Goal: Information Seeking & Learning: Learn about a topic

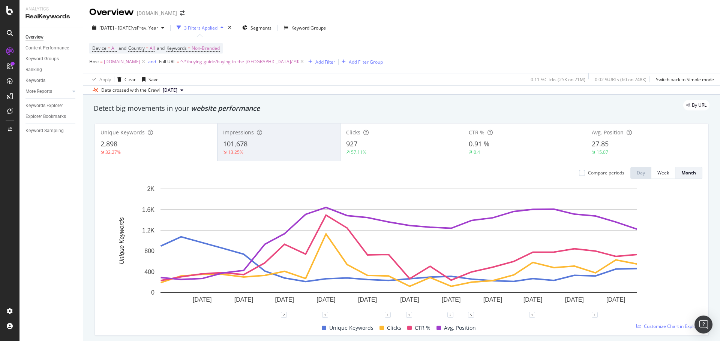
click at [232, 64] on span "^.*/buying-guide/buying-in-the-[GEOGRAPHIC_DATA]/.*$" at bounding box center [239, 62] width 118 height 10
click at [219, 93] on input "/buying-guide/buying-in-the-[GEOGRAPHIC_DATA]/" at bounding box center [201, 93] width 71 height 12
click at [217, 95] on input "/buying-guide/buying-in-the-[GEOGRAPHIC_DATA]/" at bounding box center [201, 93] width 71 height 12
drag, startPoint x: 200, startPoint y: 92, endPoint x: 268, endPoint y: 92, distance: 68.6
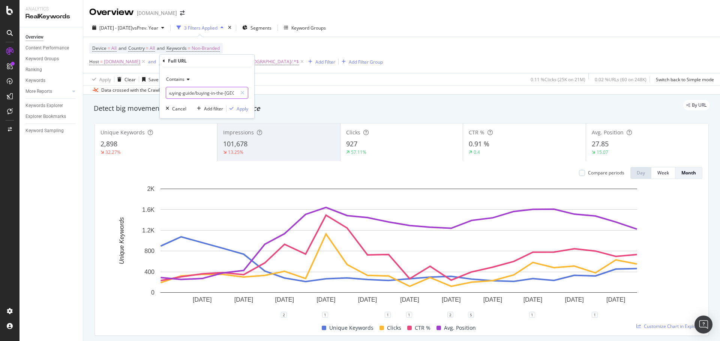
click at [268, 92] on body "Analytics RealKeywords Overview Content Performance Keyword Groups Ranking Keyw…" at bounding box center [360, 170] width 720 height 341
type input "/buying-guide/"
click at [246, 108] on div "Apply" at bounding box center [242, 109] width 12 height 6
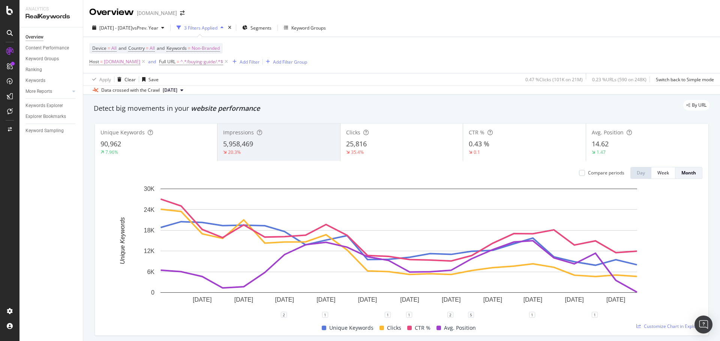
click at [267, 150] on div "20.3%" at bounding box center [278, 152] width 111 height 7
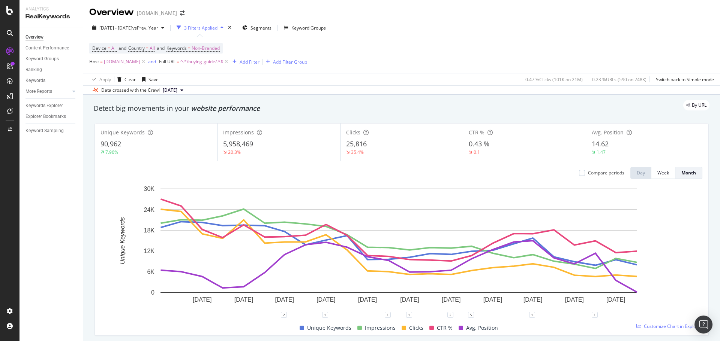
click at [271, 154] on div "20.3%" at bounding box center [278, 152] width 111 height 7
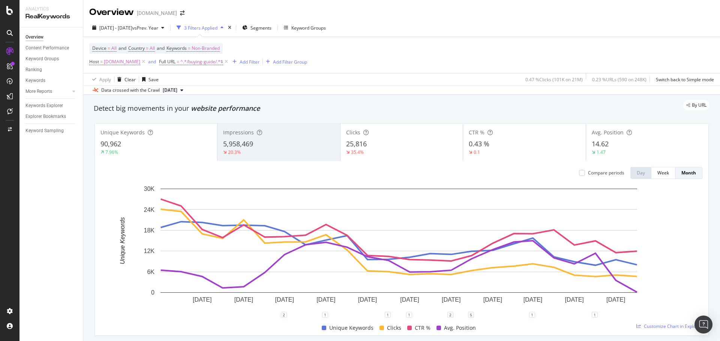
click at [383, 149] on div "35.4%" at bounding box center [401, 152] width 111 height 7
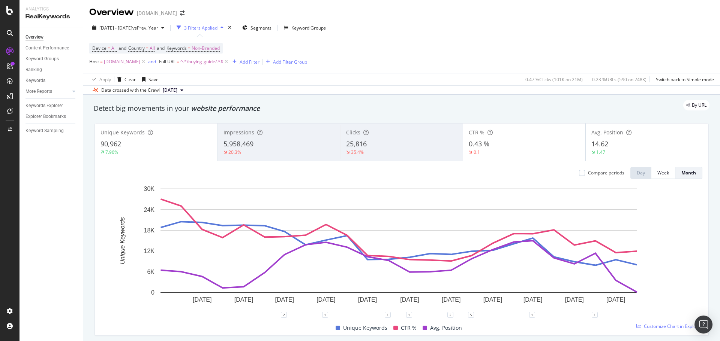
click at [160, 145] on div "90,962" at bounding box center [155, 144] width 111 height 10
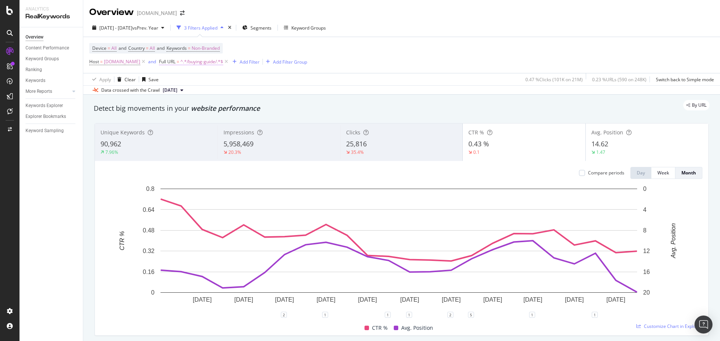
click at [214, 63] on span "^.*/buying-guide/.*$" at bounding box center [201, 62] width 43 height 10
click at [204, 94] on input "/buying-guide/" at bounding box center [201, 93] width 71 height 12
paste input "local-coin-shop-directory/"
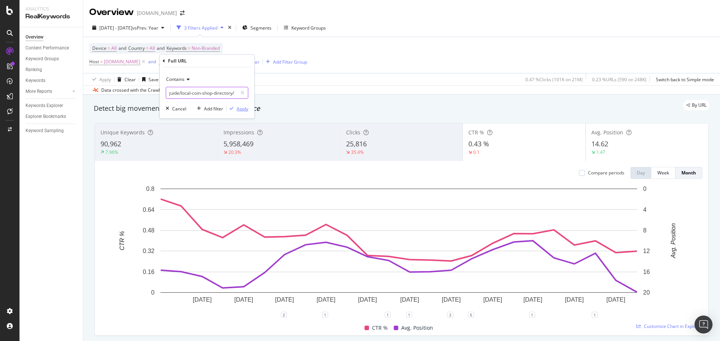
type input "/buying-guide/local-coin-shop-directory/"
click at [242, 108] on div "Apply" at bounding box center [242, 109] width 12 height 6
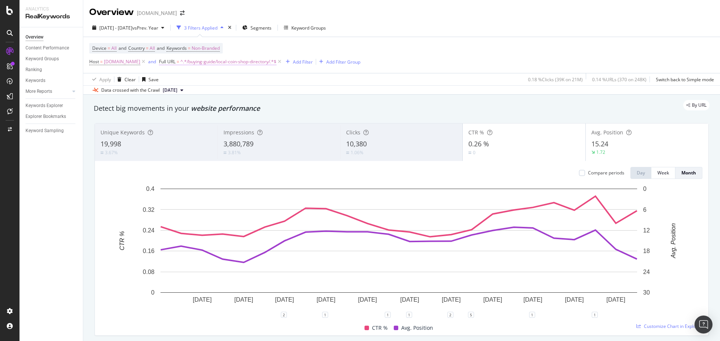
click at [201, 62] on span "^.*/buying-guide/local-coin-shop-directory/.*$" at bounding box center [228, 62] width 96 height 10
click at [207, 93] on input "/buying-guide/local-coin-shop-directory/" at bounding box center [201, 93] width 71 height 12
paste input "buying-international"
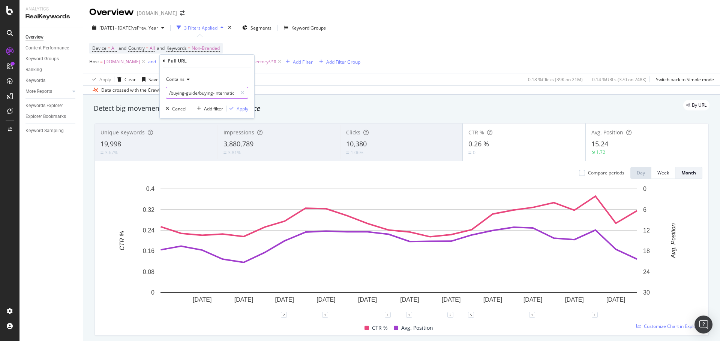
scroll to position [0, 9]
type input "/buying-guide/buying-international/"
click at [236, 110] on div "Apply" at bounding box center [242, 109] width 12 height 6
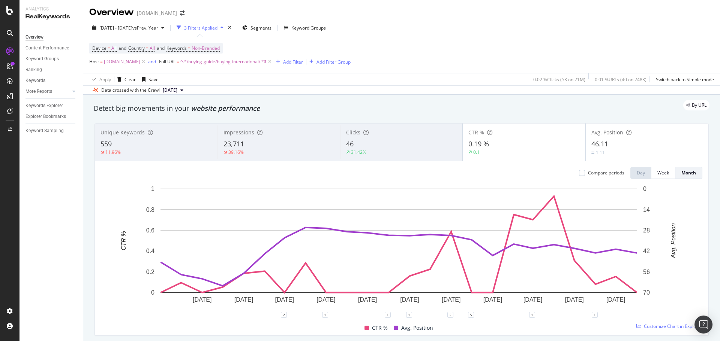
click at [233, 63] on span "^.*/buying-guide/buying-international/.*$" at bounding box center [223, 62] width 86 height 10
click at [206, 96] on input "/buying-guide/buying-international/" at bounding box center [201, 93] width 71 height 12
paste input "learning-guide/coin-collecting"
type input "/learning-guide/coin-collecting/"
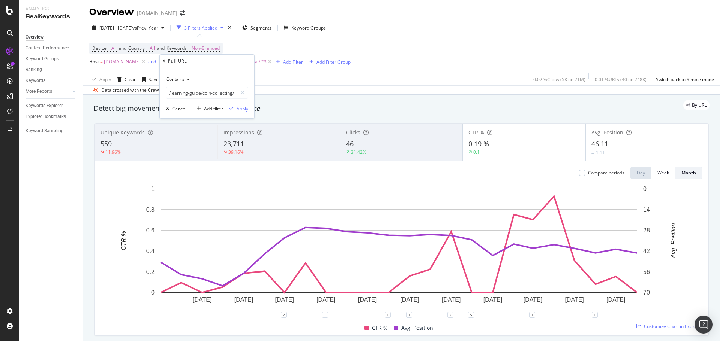
click at [234, 106] on div "button" at bounding box center [231, 108] width 10 height 4
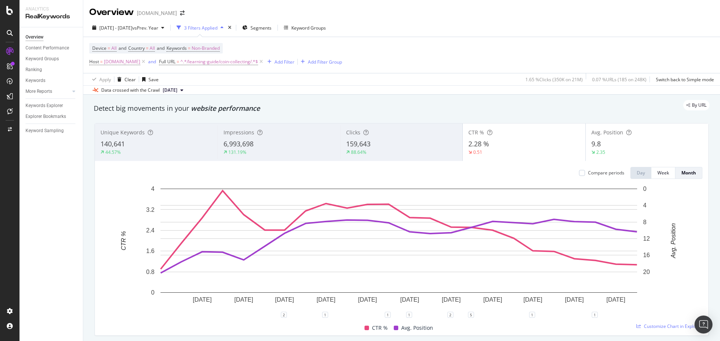
click at [379, 148] on div "159,643" at bounding box center [401, 144] width 111 height 10
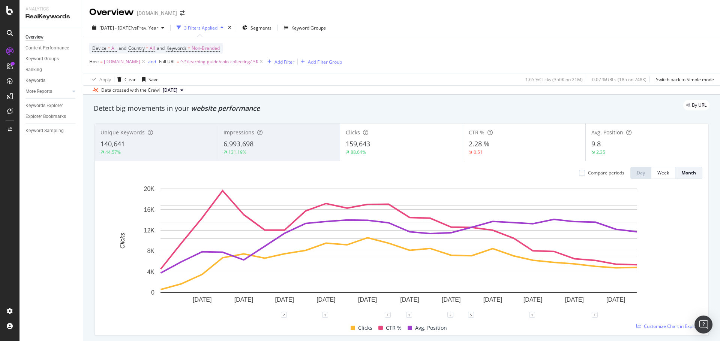
click at [169, 142] on div "140,641" at bounding box center [155, 144] width 111 height 10
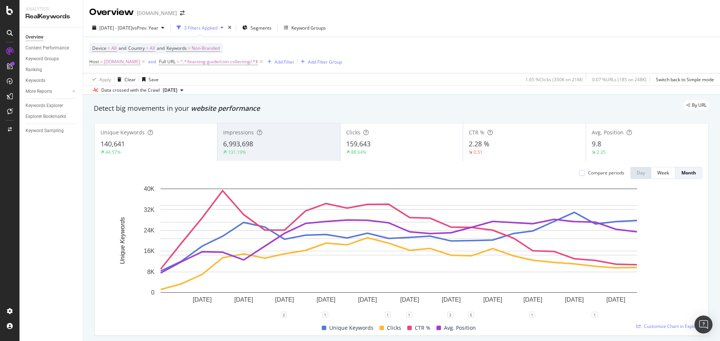
click at [169, 142] on div "140,641" at bounding box center [155, 144] width 111 height 10
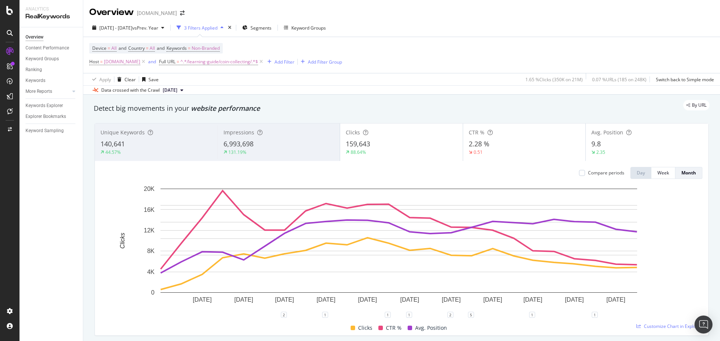
click at [275, 152] on div "131.19%" at bounding box center [278, 152] width 111 height 7
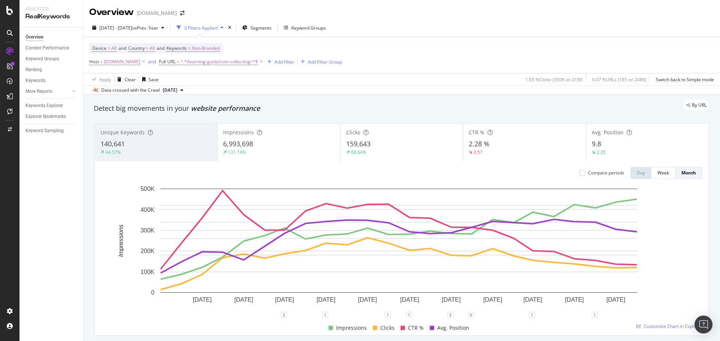
click at [278, 145] on div "6,993,698" at bounding box center [278, 144] width 111 height 10
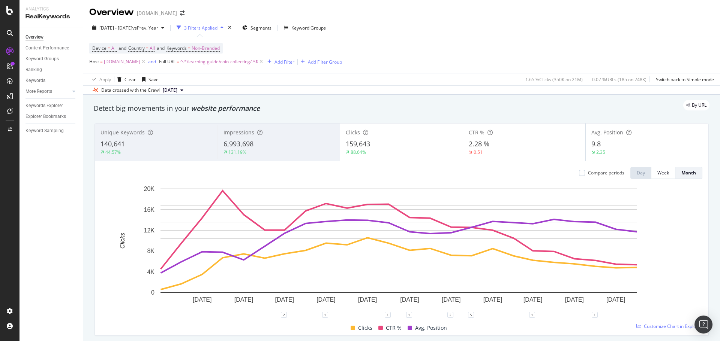
drag, startPoint x: 345, startPoint y: 90, endPoint x: 339, endPoint y: 90, distance: 6.0
click at [345, 90] on div "Data crossed with the Crawl [DATE]" at bounding box center [401, 89] width 636 height 9
click at [240, 61] on span "^.*/learning-guide/coin-collecting/.*$" at bounding box center [219, 62] width 78 height 10
click at [222, 94] on input "/learning-guide/coin-collecting/" at bounding box center [201, 93] width 71 height 12
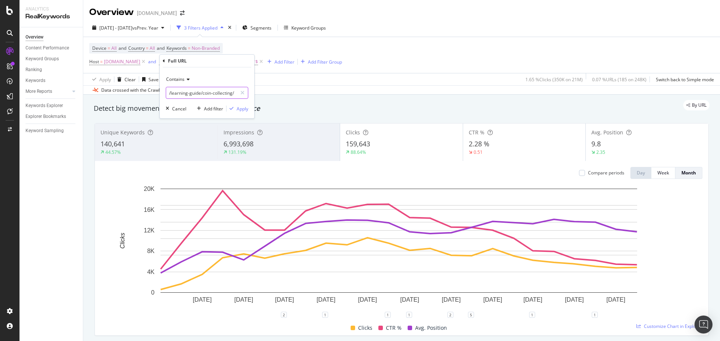
paste input "bullion"
type input "/learning-guide/bullion/"
click at [248, 111] on div "Contains /learning-guide/bullion/ Cancel Add filter Apply" at bounding box center [207, 92] width 94 height 51
click at [244, 110] on div "Apply" at bounding box center [242, 109] width 12 height 6
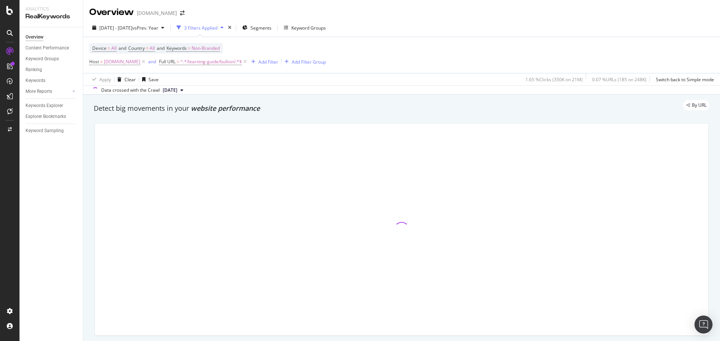
click at [274, 129] on div at bounding box center [401, 230] width 613 height 212
click at [426, 64] on div "Device = All and Country = All and Keywords = Non-Branded Host = [DOMAIN_NAME] …" at bounding box center [401, 55] width 624 height 36
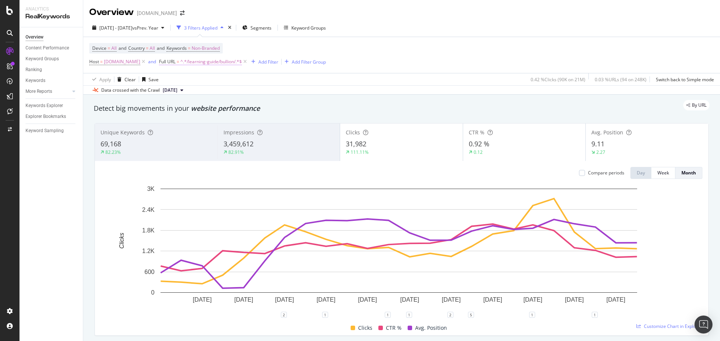
click at [219, 61] on span "^.*/learning-guide/bullion/.*$" at bounding box center [210, 62] width 61 height 10
click at [218, 95] on input "/learning-guide/bullion/" at bounding box center [201, 93] width 71 height 12
drag, startPoint x: 219, startPoint y: 95, endPoint x: 207, endPoint y: 94, distance: 12.0
click at [207, 94] on input "/learning-guide/bullion/" at bounding box center [201, 93] width 71 height 12
type input "/learning-guide/coin-collecting"
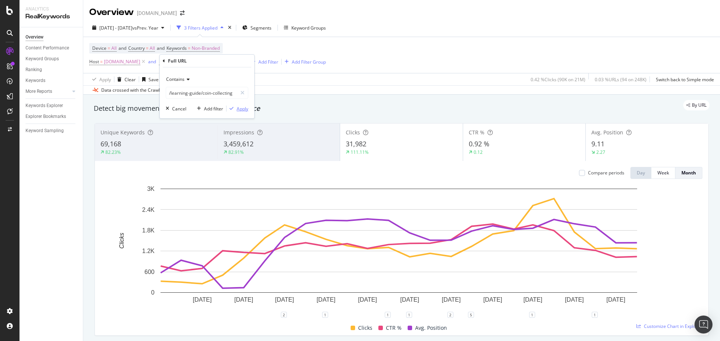
click at [238, 109] on div "Apply" at bounding box center [242, 109] width 12 height 6
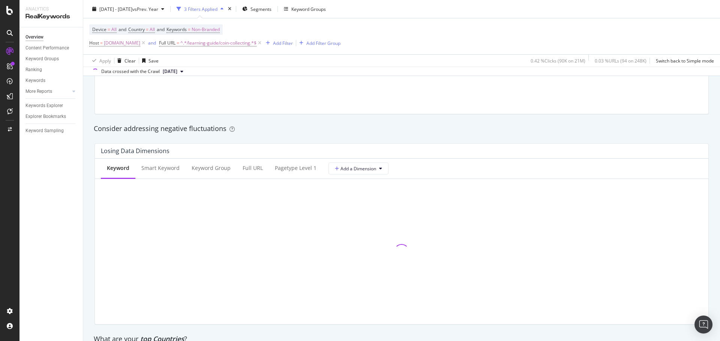
scroll to position [899, 0]
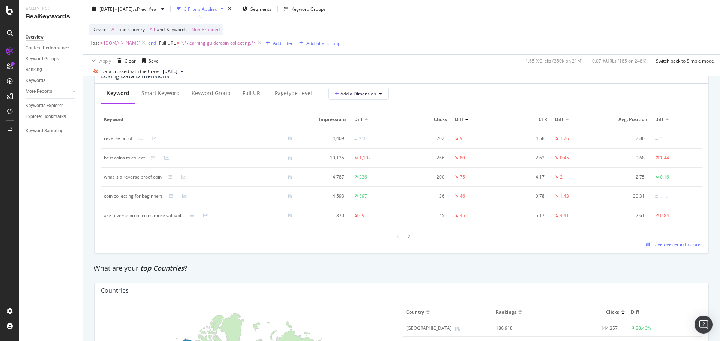
click at [146, 216] on div "are reverse proof coins more valuable" at bounding box center [144, 215] width 80 height 7
copy div "are reverse proof coins more valuable"
click at [203, 214] on icon at bounding box center [205, 216] width 4 height 4
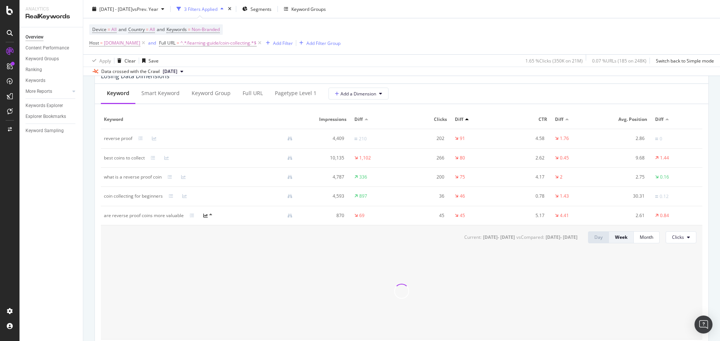
scroll to position [974, 0]
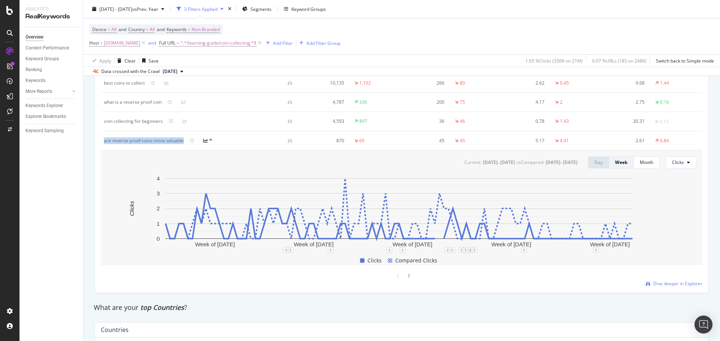
drag, startPoint x: 103, startPoint y: 142, endPoint x: 184, endPoint y: 140, distance: 81.0
click at [184, 140] on td "are reverse proof coins more valuable" at bounding box center [201, 141] width 201 height 19
copy div "are reverse proof coins more valuable"
click at [282, 45] on div "Add Filter" at bounding box center [283, 43] width 20 height 6
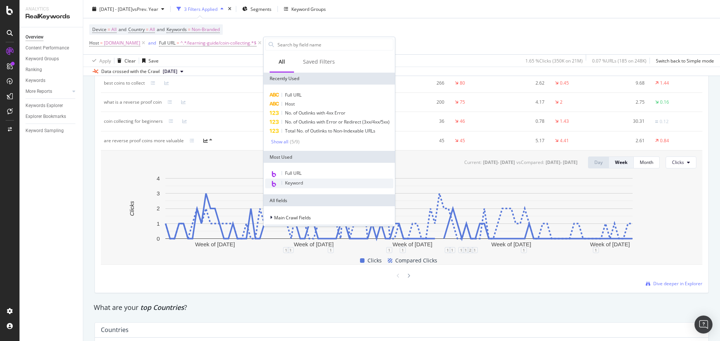
click at [295, 186] on span "Keyword" at bounding box center [294, 183] width 18 height 6
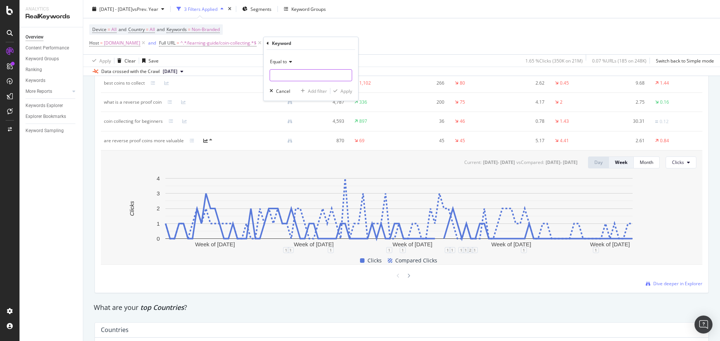
click at [276, 76] on input "text" at bounding box center [311, 75] width 82 height 12
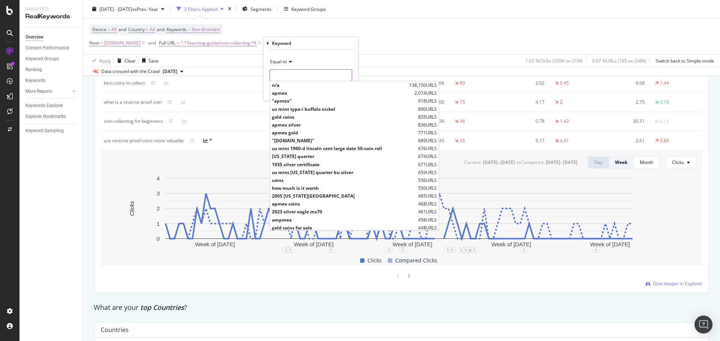
paste input "are reverse proof coins more valuable"
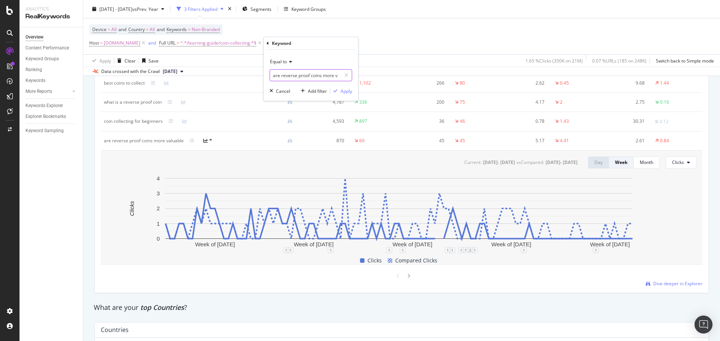
scroll to position [0, 14]
type input "are reverse proof coins more valuable"
click at [343, 93] on div "Apply" at bounding box center [346, 91] width 12 height 6
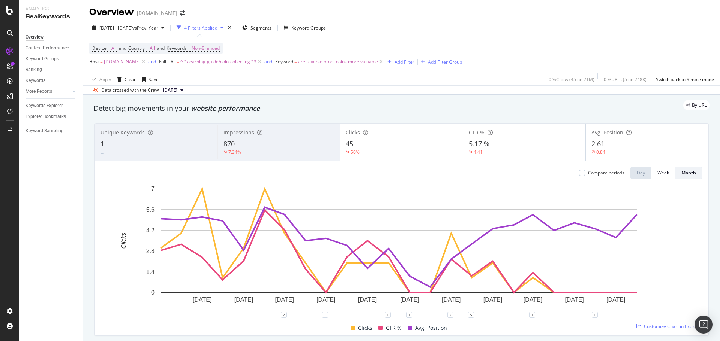
click at [287, 132] on div "Impressions" at bounding box center [278, 132] width 111 height 7
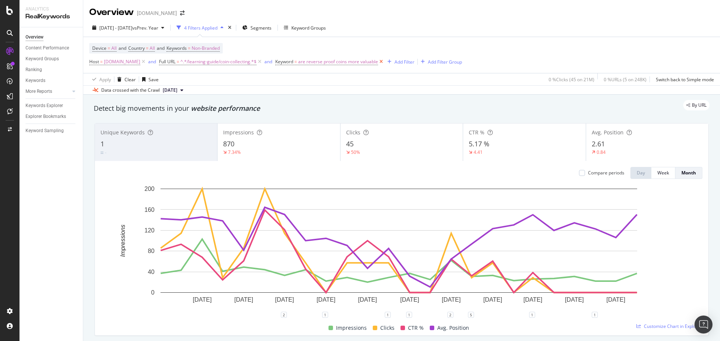
click at [383, 61] on icon at bounding box center [381, 61] width 6 height 7
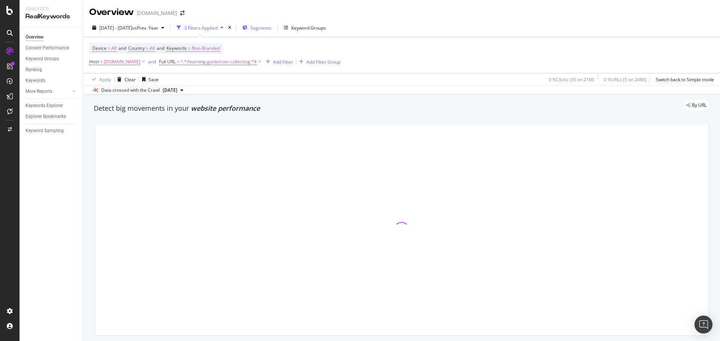
click at [259, 61] on icon at bounding box center [259, 61] width 6 height 7
click at [271, 27] on span "Segments" at bounding box center [260, 28] width 21 height 6
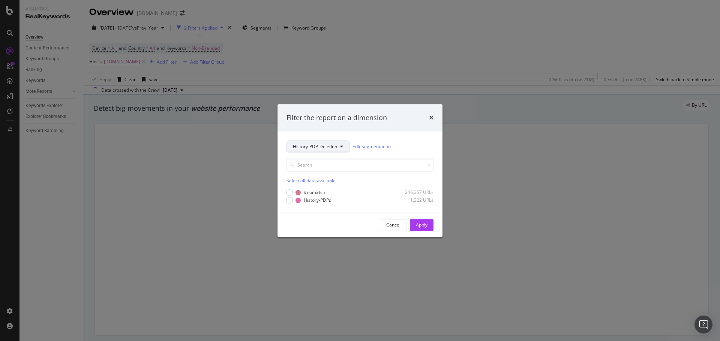
click at [310, 144] on span "History-PDP-Deletion" at bounding box center [315, 147] width 44 height 6
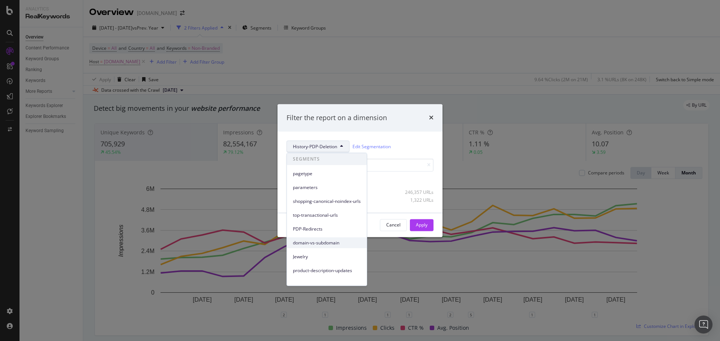
click at [337, 244] on span "domain-vs-subdomain" at bounding box center [327, 243] width 68 height 7
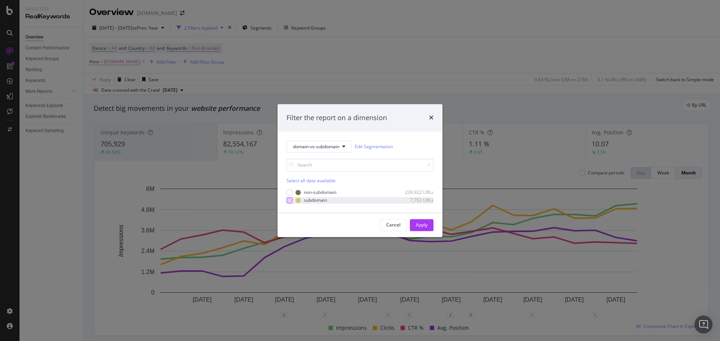
click at [287, 200] on div "modal" at bounding box center [289, 201] width 6 height 6
click at [419, 224] on div "Apply" at bounding box center [422, 225] width 12 height 6
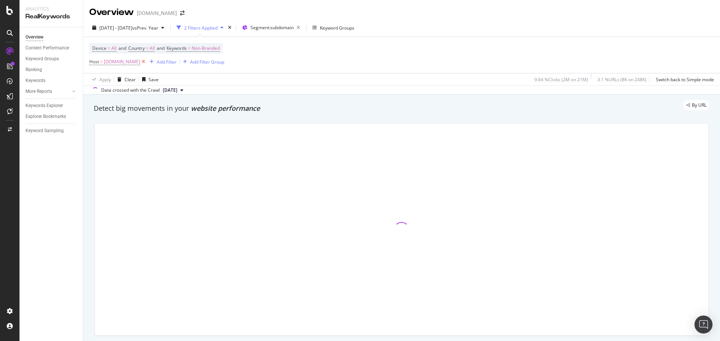
click at [142, 61] on icon at bounding box center [143, 61] width 6 height 7
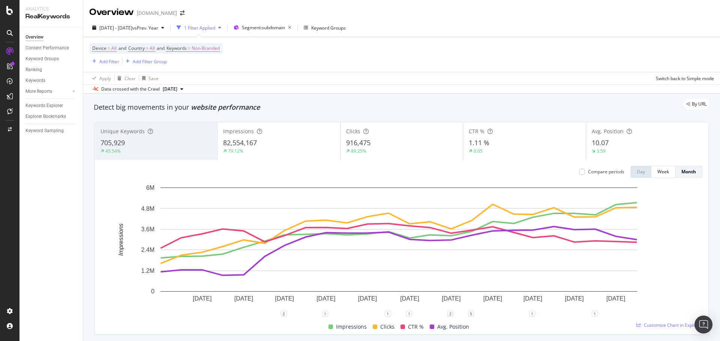
click at [275, 147] on div "82,554,167" at bounding box center [278, 143] width 111 height 10
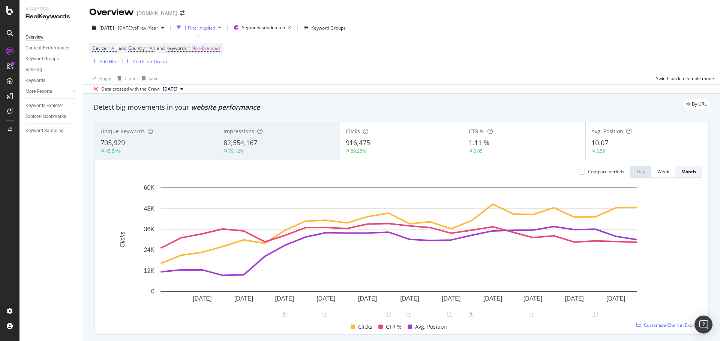
click at [490, 147] on div "1.11 %" at bounding box center [523, 143] width 111 height 10
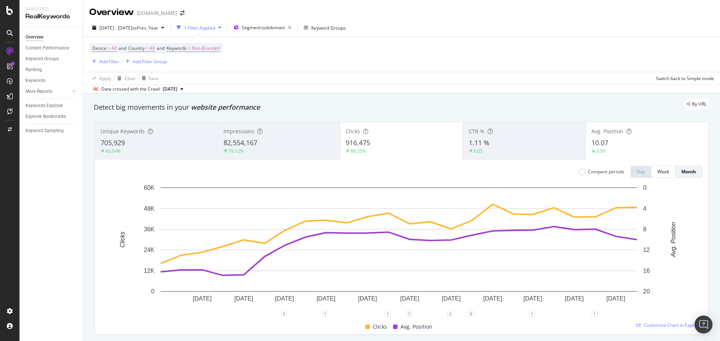
click at [604, 147] on span "10.07" at bounding box center [599, 142] width 17 height 9
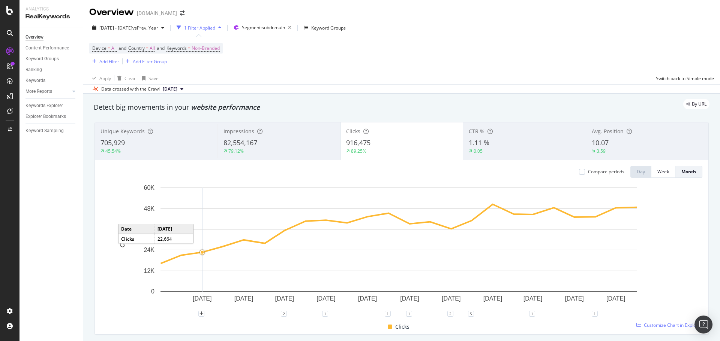
click at [477, 143] on span "1.11 %" at bounding box center [478, 142] width 21 height 9
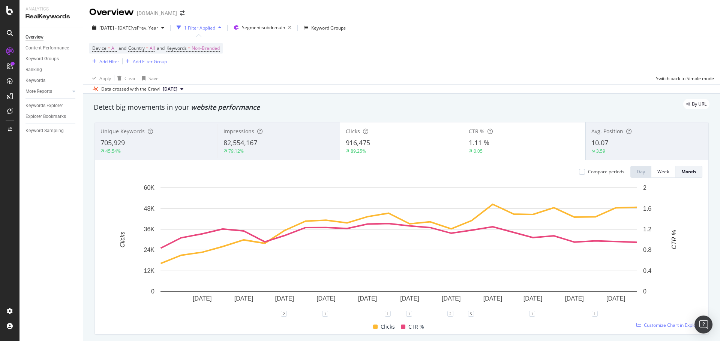
click at [294, 144] on div "82,554,167" at bounding box center [278, 143] width 111 height 10
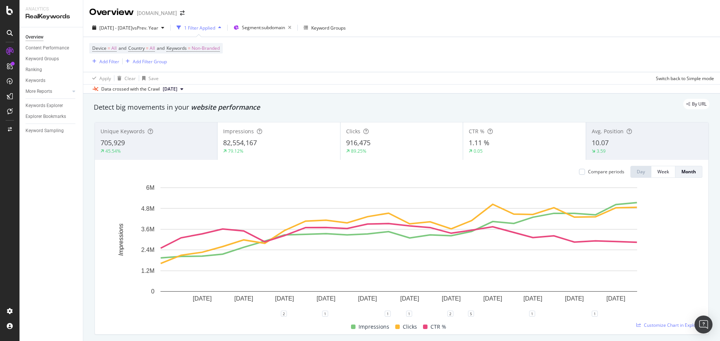
click at [294, 144] on div "82,554,167" at bounding box center [278, 143] width 111 height 10
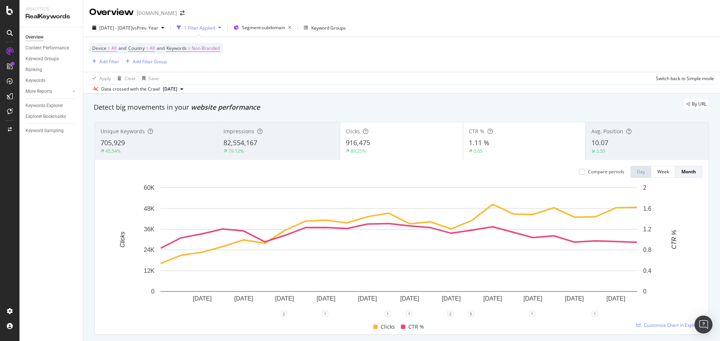
click at [638, 140] on div "10.07" at bounding box center [646, 143] width 111 height 10
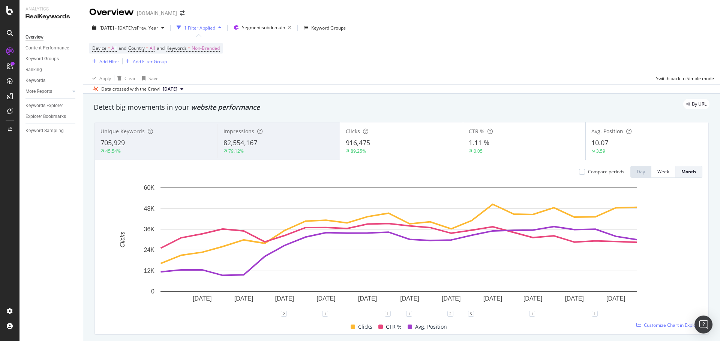
click at [608, 143] on div "10.07" at bounding box center [646, 143] width 111 height 10
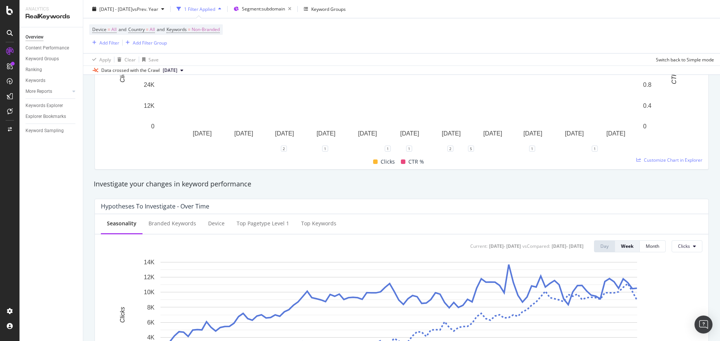
scroll to position [187, 0]
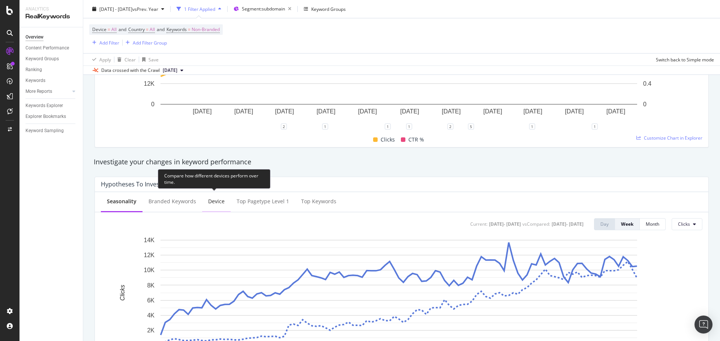
click at [212, 204] on div "Device" at bounding box center [216, 201] width 16 height 7
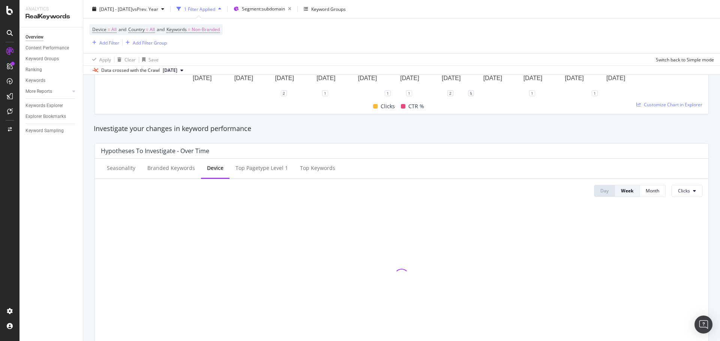
scroll to position [262, 0]
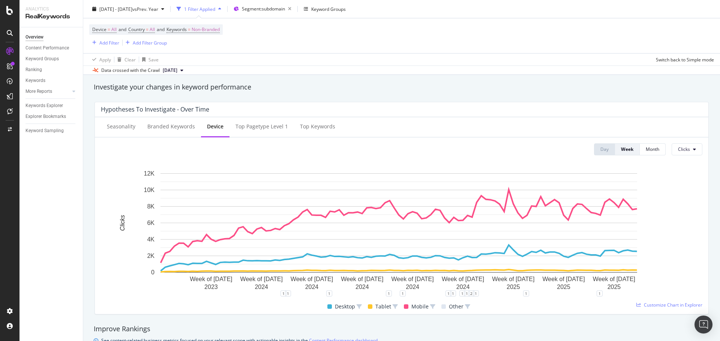
click at [76, 176] on div "Overview Content Performance Keyword Groups Ranking Keywords More Reports Count…" at bounding box center [50, 184] width 63 height 314
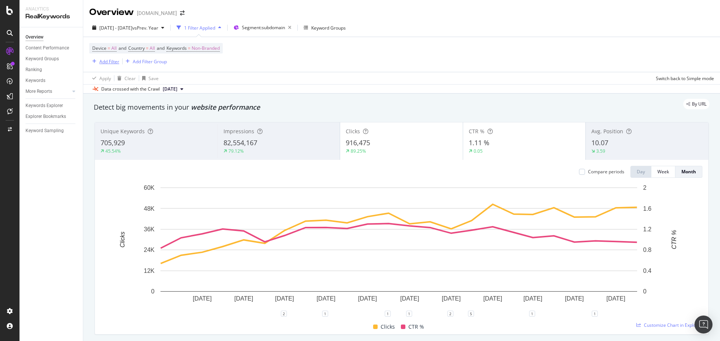
click at [102, 63] on div "Add Filter" at bounding box center [109, 61] width 20 height 6
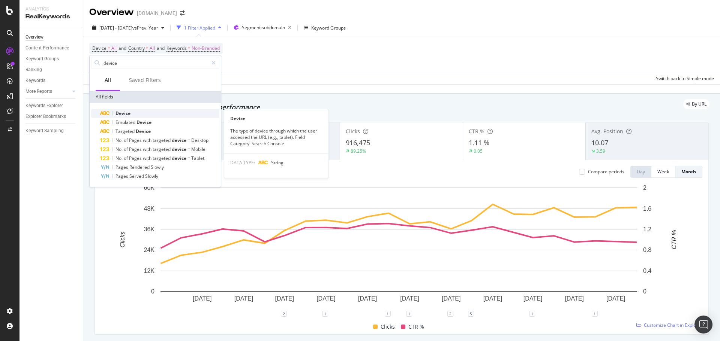
type input "device"
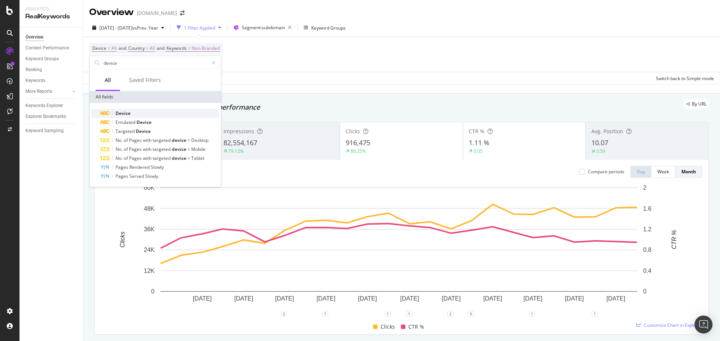
click at [126, 115] on span "Device" at bounding box center [122, 113] width 15 height 6
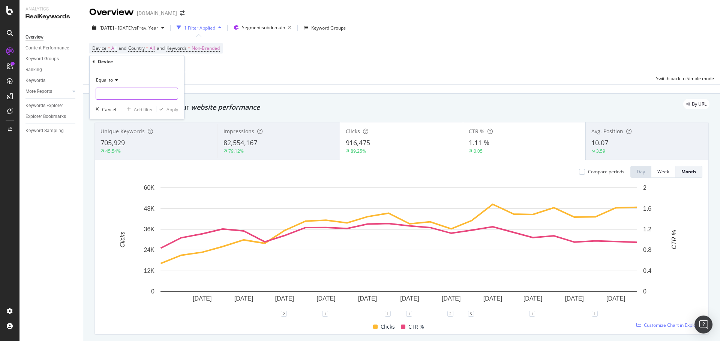
click at [123, 96] on input "text" at bounding box center [137, 94] width 82 height 12
click at [108, 112] on span "mobile" at bounding box center [123, 111] width 50 height 6
type input "mobile"
click at [165, 111] on div "button" at bounding box center [161, 109] width 10 height 4
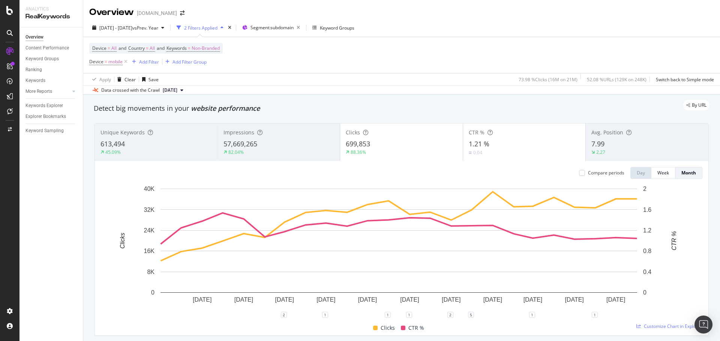
click at [601, 149] on div "2.27" at bounding box center [600, 152] width 19 height 7
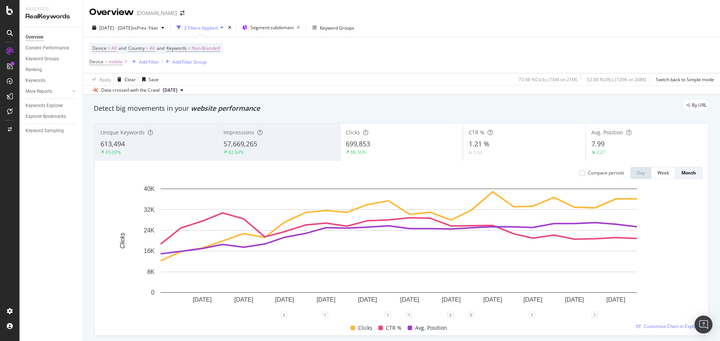
click at [613, 147] on div "7.99" at bounding box center [646, 144] width 111 height 10
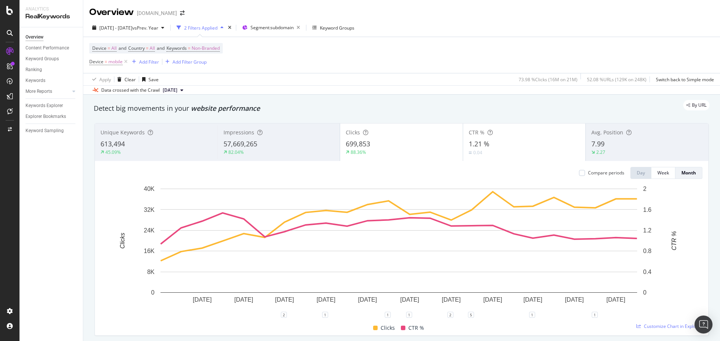
click at [138, 144] on div "613,494" at bounding box center [155, 144] width 111 height 10
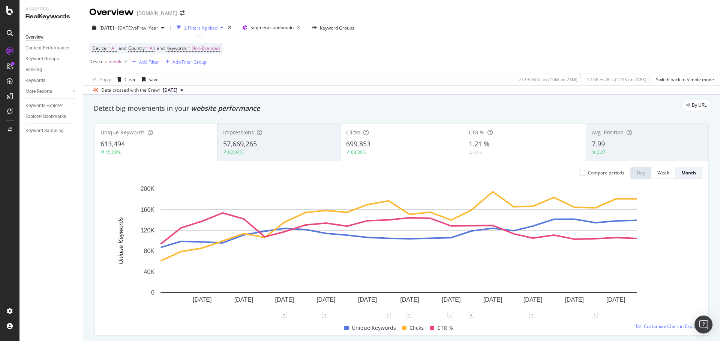
click at [138, 144] on div "613,494" at bounding box center [155, 144] width 111 height 10
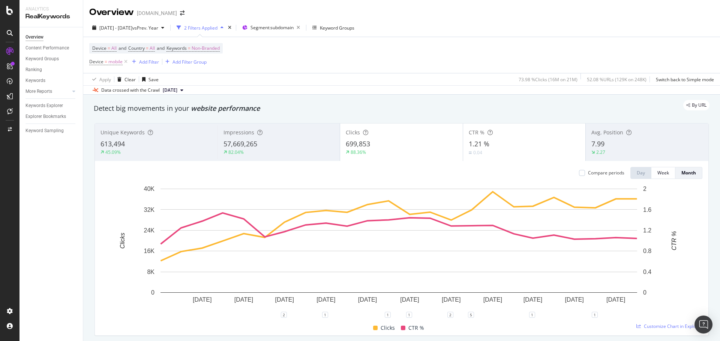
click at [275, 145] on div "57,669,265" at bounding box center [278, 144] width 111 height 10
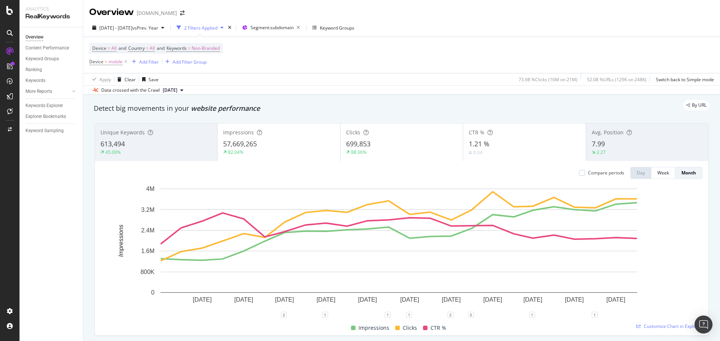
click at [275, 145] on div "57,669,265" at bounding box center [278, 144] width 111 height 10
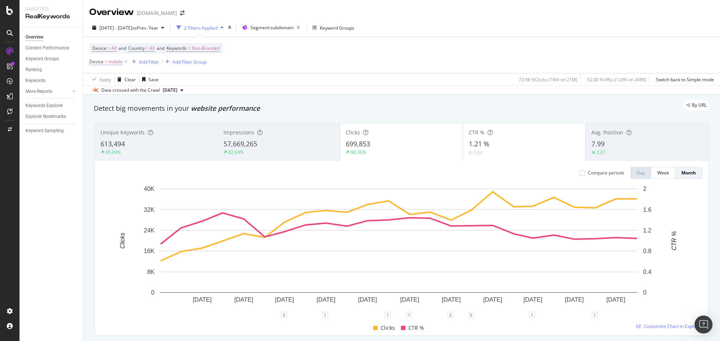
click at [112, 62] on span "mobile" at bounding box center [115, 62] width 14 height 10
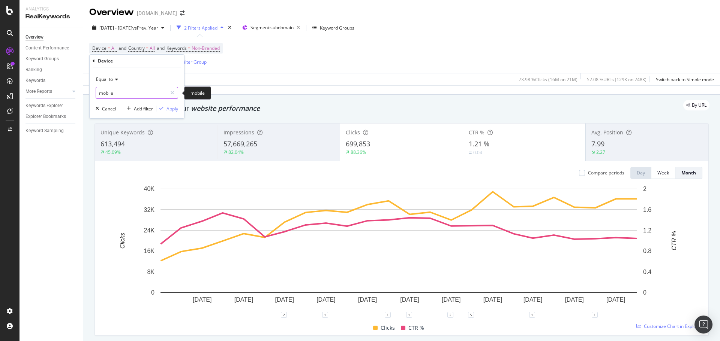
click at [119, 88] on input "mobile" at bounding box center [131, 93] width 71 height 12
click at [112, 120] on span "desktop" at bounding box center [124, 118] width 52 height 6
type input "desktop"
drag, startPoint x: 172, startPoint y: 109, endPoint x: 17, endPoint y: 134, distance: 156.4
click at [172, 109] on div "Apply" at bounding box center [172, 109] width 12 height 6
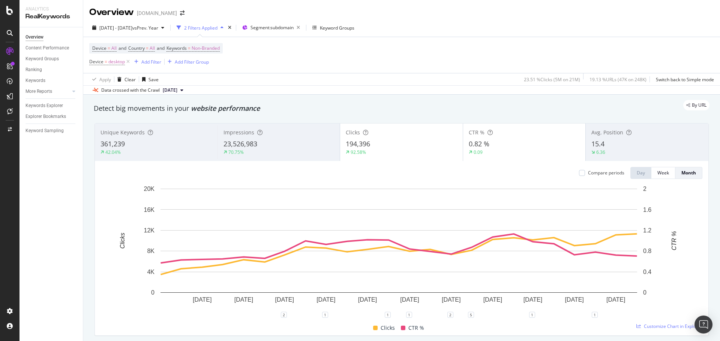
click at [277, 145] on div "23,526,983" at bounding box center [278, 144] width 111 height 10
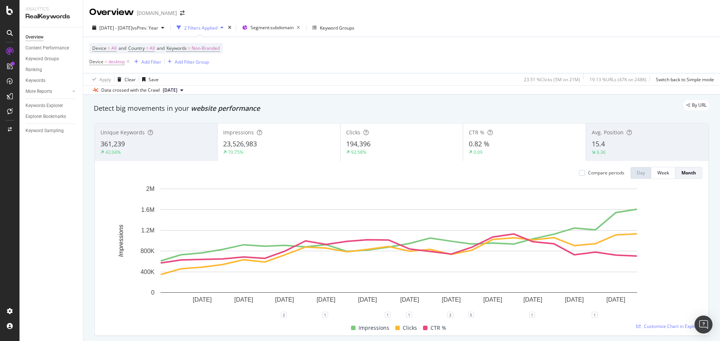
click at [616, 136] on div "Avg. Position" at bounding box center [646, 132] width 111 height 7
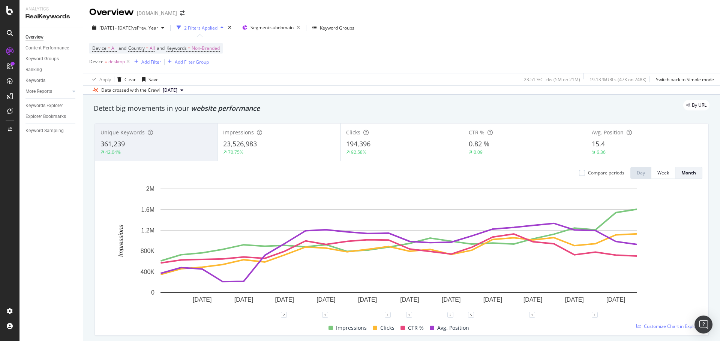
click at [194, 142] on div "361,239" at bounding box center [155, 144] width 111 height 10
